Goal: Information Seeking & Learning: Learn about a topic

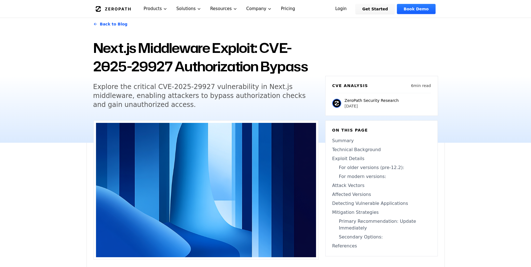
scroll to position [28, 0]
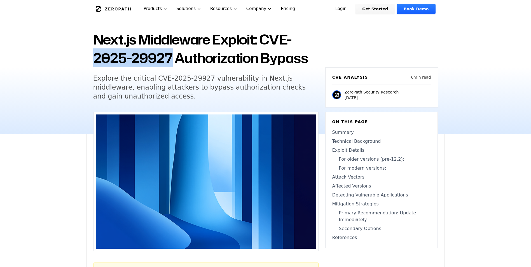
drag, startPoint x: 170, startPoint y: 59, endPoint x: 89, endPoint y: 52, distance: 81.1
click at [89, 52] on div "Back to Blog Next.js Middleware Exploit: CVE-2025-29927 Authorization Bypass Ex…" at bounding box center [265, 67] width 358 height 133
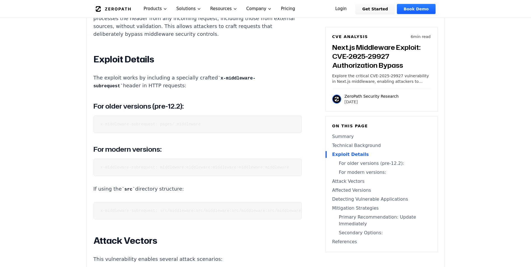
scroll to position [0, 10]
click at [210, 163] on pre "x-middleware-subrequest: middleware:middleware:middleware:middleware:middleware" at bounding box center [197, 167] width 208 height 17
click at [210, 164] on pre "x-middleware-subrequest: middleware:middleware:middleware:middleware:middleware" at bounding box center [197, 167] width 208 height 17
click at [209, 167] on code "x-middleware-subrequest: middleware:middleware:middleware:middleware:middleware" at bounding box center [194, 167] width 189 height 4
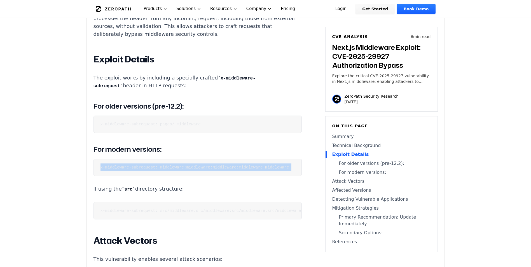
click at [209, 167] on code "x-middleware-subrequest: middleware:middleware:middleware:middleware:middleware" at bounding box center [194, 167] width 189 height 4
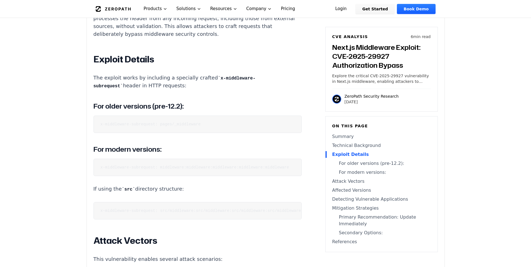
click at [138, 126] on code "x-middleware-subrequest: pages/_middleware" at bounding box center [150, 124] width 100 height 4
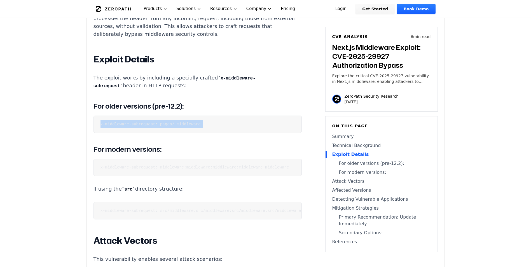
click at [138, 126] on code "x-middleware-subrequest: pages/_middleware" at bounding box center [150, 124] width 100 height 4
drag, startPoint x: 138, startPoint y: 128, endPoint x: 178, endPoint y: 161, distance: 51.6
click at [178, 161] on pre "x-middleware-subrequest: middleware:middleware:middleware:middleware:middleware" at bounding box center [197, 167] width 208 height 17
click at [179, 168] on code "x-middleware-subrequest: middleware:middleware:middleware:middleware:middleware" at bounding box center [194, 167] width 189 height 4
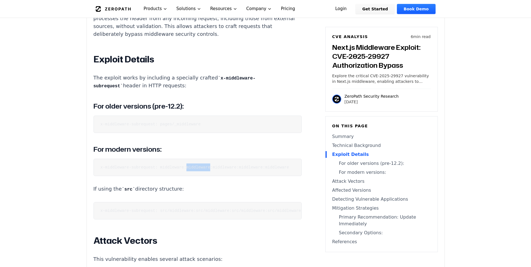
click at [179, 168] on code "x-middleware-subrequest: middleware:middleware:middleware:middleware:middleware" at bounding box center [194, 167] width 189 height 4
click at [116, 219] on pre "x-middleware-subrequest: src/middleware:src/middleware:src/middleware:src/middl…" at bounding box center [197, 210] width 208 height 17
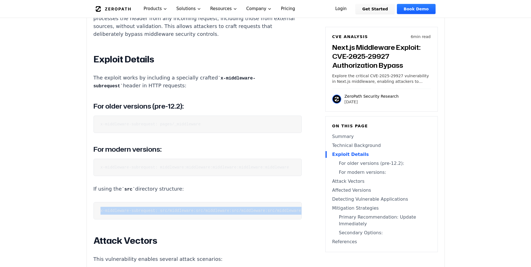
click at [116, 219] on pre "x-middleware-subrequest: src/middleware:src/middleware:src/middleware:src/middl…" at bounding box center [197, 210] width 208 height 17
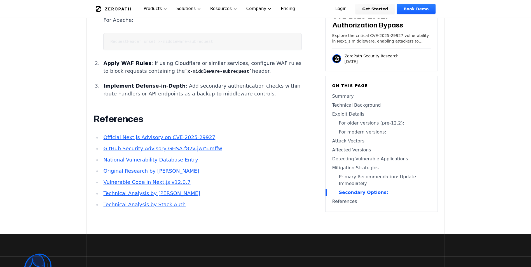
scroll to position [1539, 0]
